Goal: Transaction & Acquisition: Purchase product/service

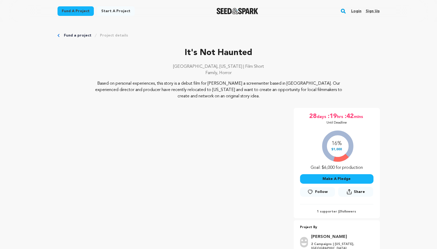
click at [334, 177] on button "Make A Pledge" at bounding box center [336, 179] width 73 height 10
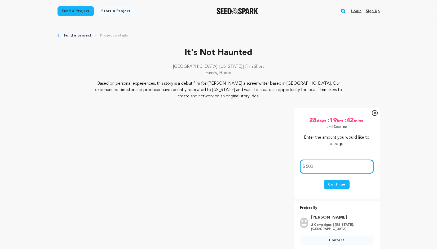
type input "500"
click at [335, 185] on button "Continue" at bounding box center [337, 185] width 26 height 10
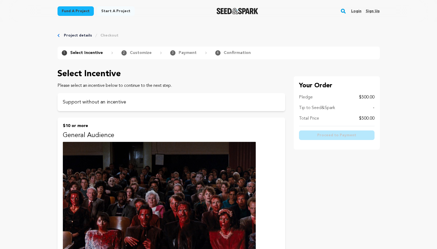
click at [372, 107] on div "Tip to Seed&Spark -" at bounding box center [337, 108] width 76 height 6
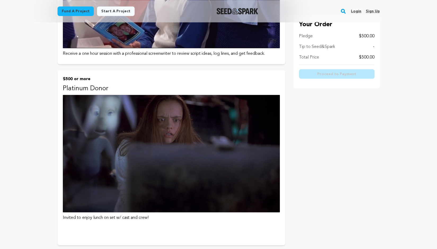
scroll to position [656, 0]
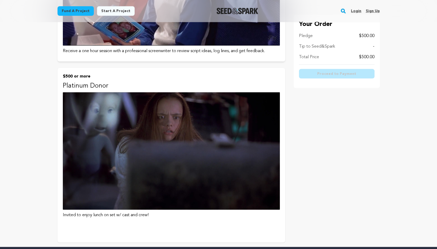
click at [180, 165] on img at bounding box center [171, 152] width 217 height 118
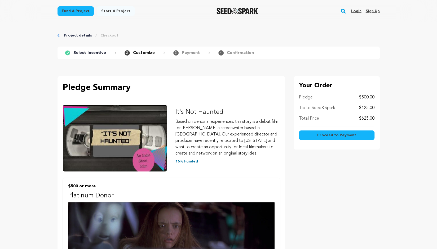
click at [366, 108] on p "$125.00" at bounding box center [366, 108] width 15 height 6
click at [324, 107] on p "Tip to Seed&Spark" at bounding box center [317, 108] width 36 height 6
click at [84, 54] on p "Select Incentive" at bounding box center [89, 53] width 33 height 6
click at [146, 53] on p "Customize" at bounding box center [144, 53] width 22 height 6
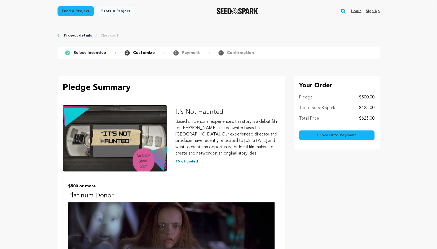
click at [75, 35] on link "Project details" at bounding box center [78, 35] width 28 height 5
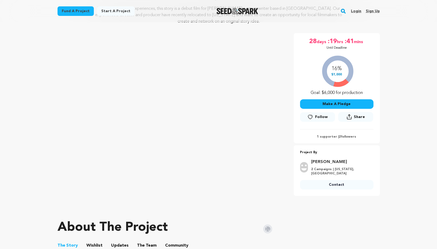
scroll to position [69, 0]
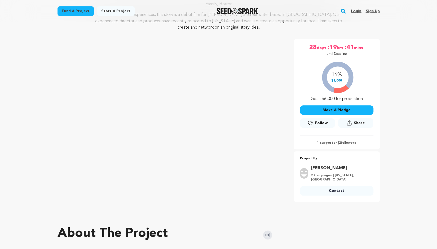
click at [336, 109] on button "Make A Pledge" at bounding box center [336, 111] width 73 height 10
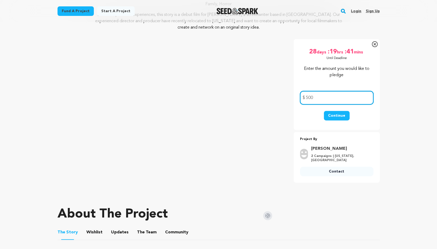
type input "500"
click at [337, 115] on button "Continue" at bounding box center [337, 116] width 26 height 10
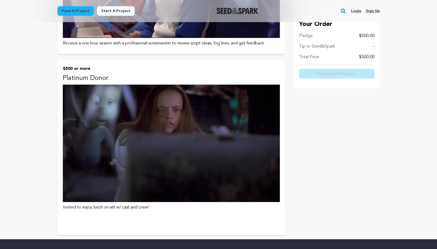
scroll to position [663, 0]
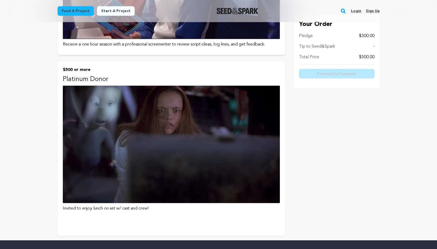
click at [214, 146] on img at bounding box center [171, 145] width 217 height 118
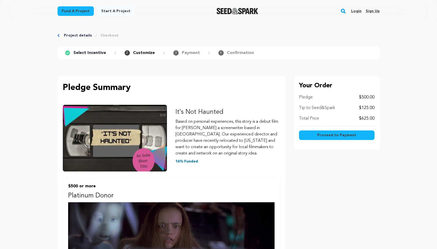
click at [104, 35] on link "Checkout" at bounding box center [109, 35] width 18 height 5
click at [365, 97] on p "$500.00" at bounding box center [366, 97] width 15 height 6
click at [366, 108] on p "$125.00" at bounding box center [366, 108] width 15 height 6
click at [337, 134] on span "Proceed to Payment" at bounding box center [336, 135] width 39 height 5
